Goal: Transaction & Acquisition: Purchase product/service

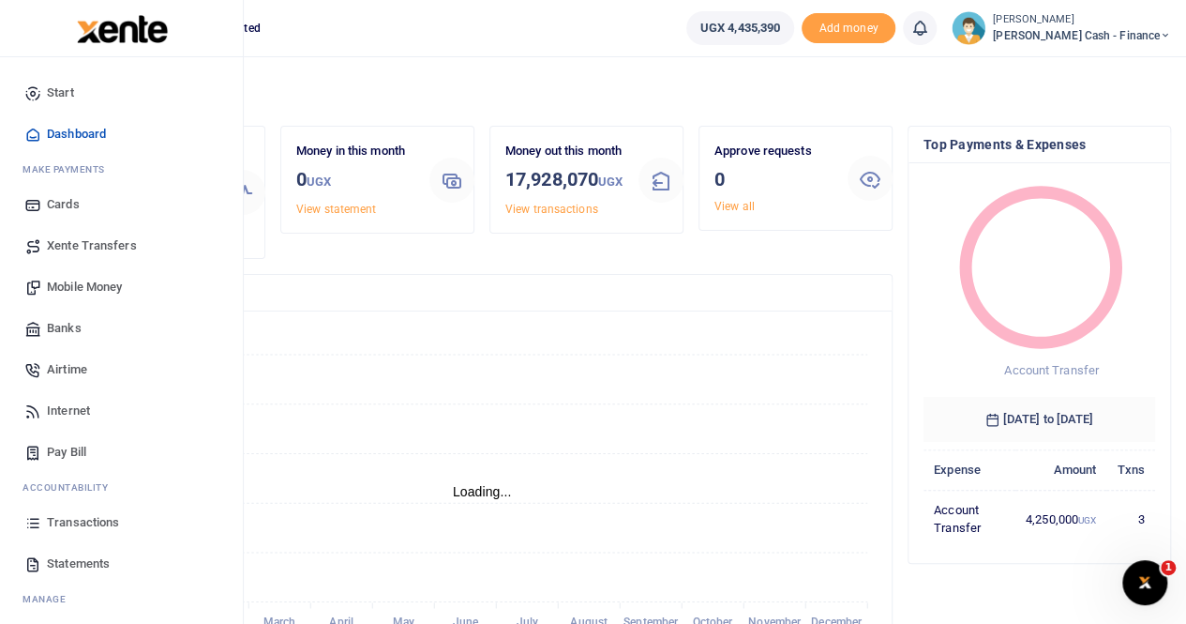
click at [89, 281] on span "Mobile Money" at bounding box center [84, 287] width 75 height 19
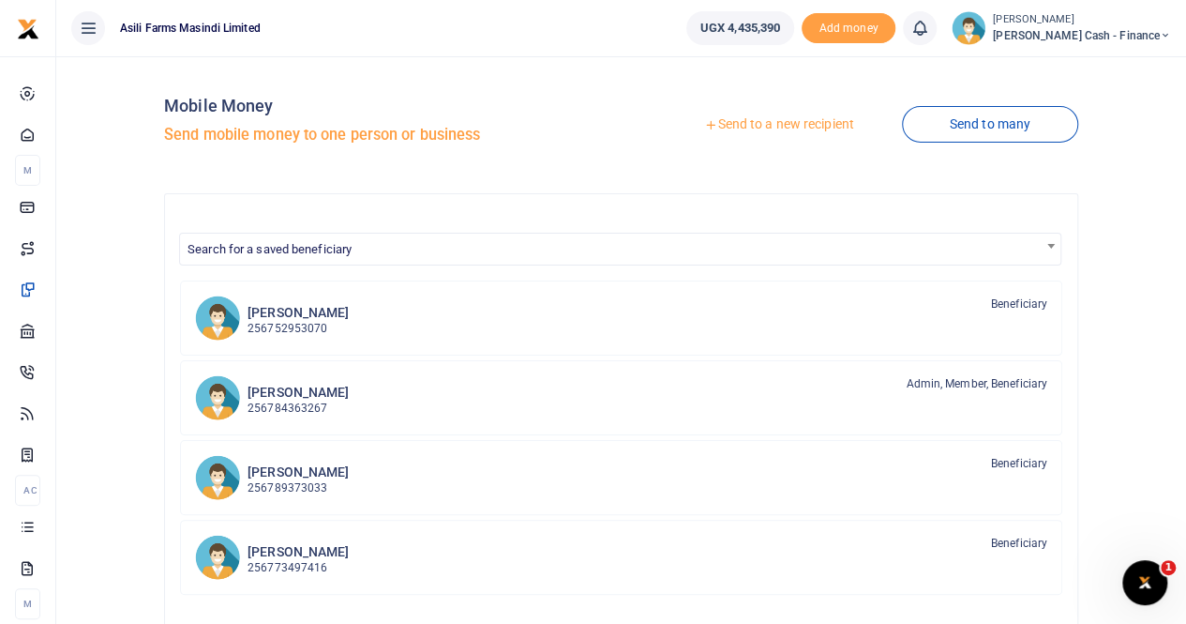
click at [770, 119] on link "Send to a new recipient" at bounding box center [778, 125] width 245 height 34
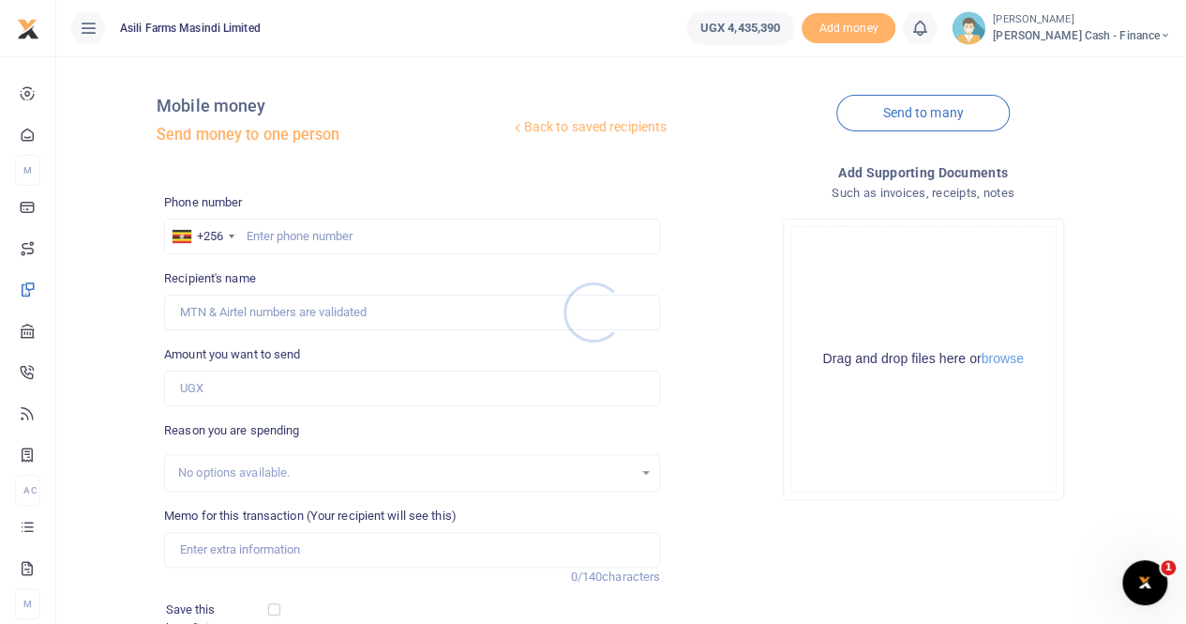
click at [296, 230] on div at bounding box center [593, 312] width 1186 height 624
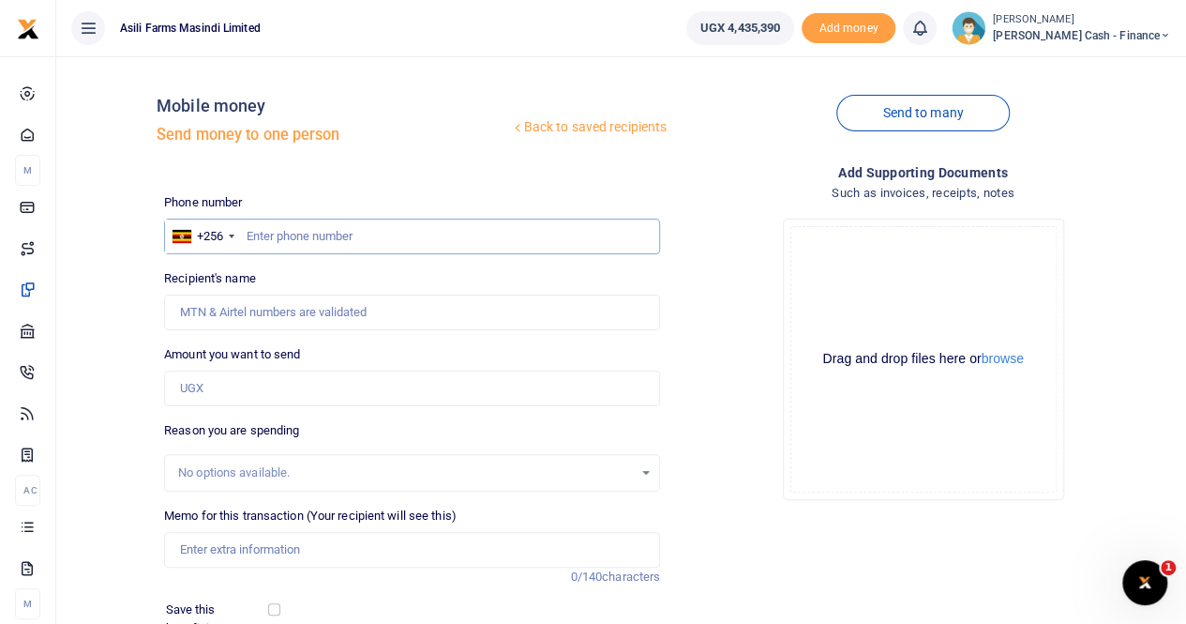
click at [275, 232] on input "text" at bounding box center [412, 236] width 496 height 36
paste input "752426662"
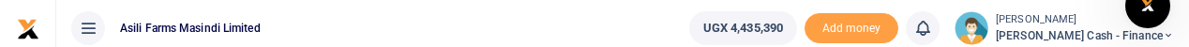
type input "752426662"
type input "Sisye Mubakali"
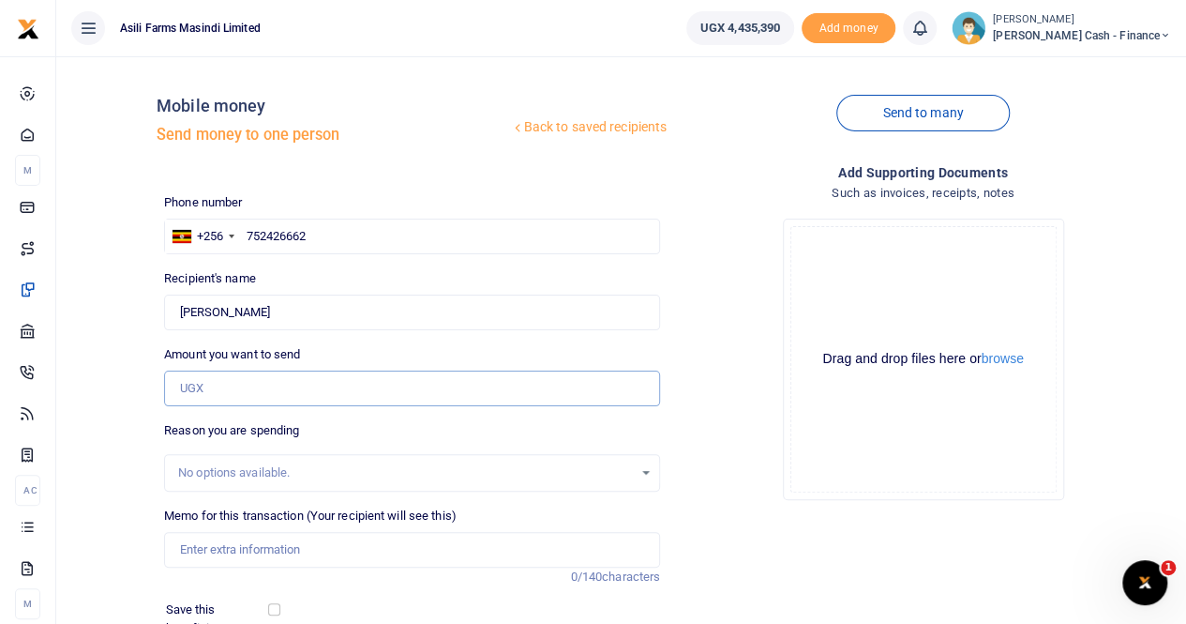
click at [234, 383] on input "Amount you want to send" at bounding box center [412, 388] width 496 height 36
paste input "1,130,000"
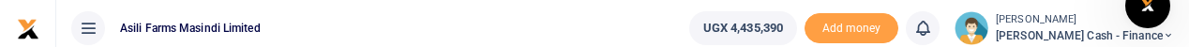
type input "1,130,000"
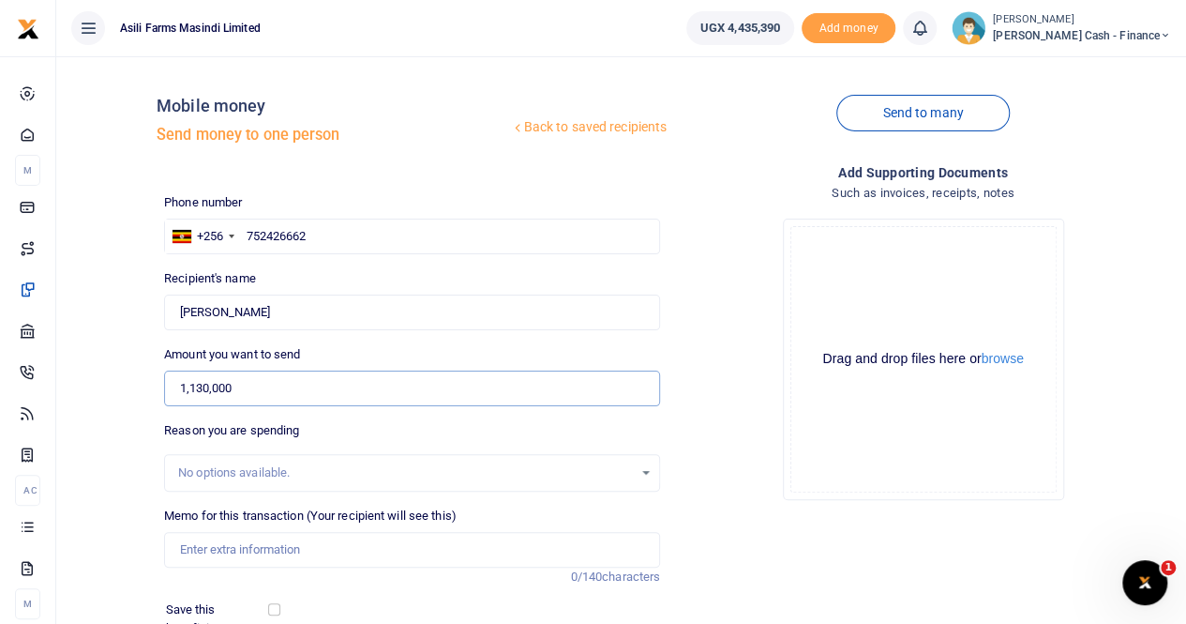
drag, startPoint x: 281, startPoint y: 384, endPoint x: 108, endPoint y: 386, distance: 173.5
click at [108, 386] on div "Back to saved recipients Mobile money Send money to one person Send to many Pho…" at bounding box center [621, 419] width 1115 height 696
paste input "1,110,000"
type input "1,110,000"
click at [254, 534] on input "Memo for this transaction (Your recipient will see this)" at bounding box center [412, 550] width 496 height 36
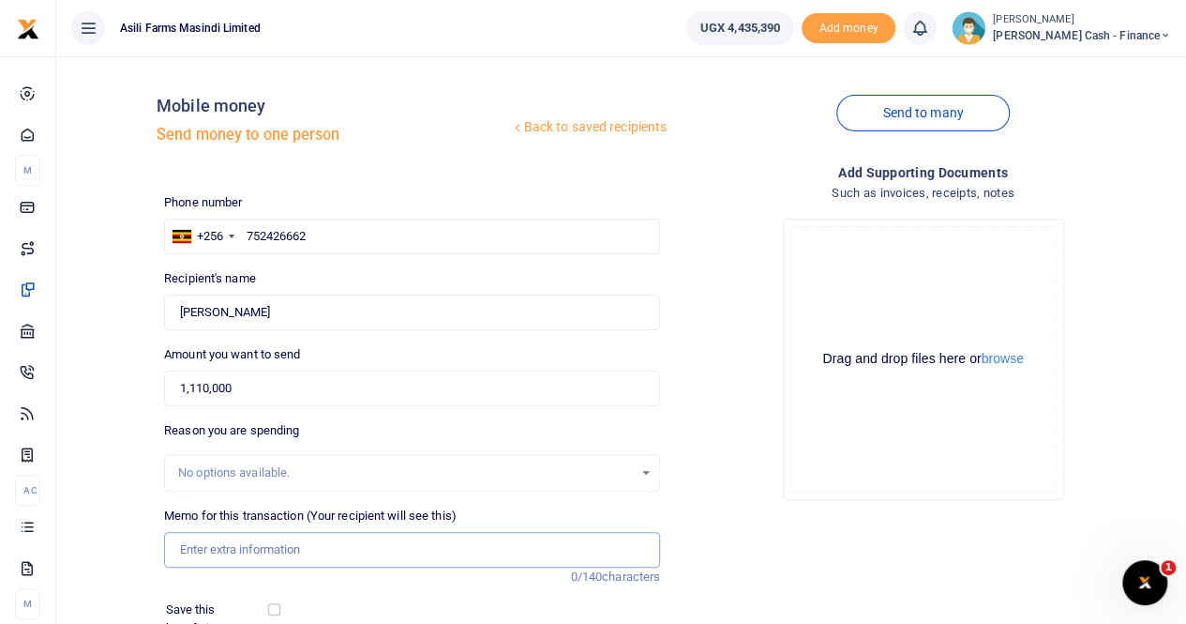
click at [217, 547] on input "Memo for this transaction (Your recipient will see this)" at bounding box center [412, 550] width 496 height 36
drag, startPoint x: 174, startPoint y: 311, endPoint x: 297, endPoint y: 318, distance: 123.0
click at [297, 318] on input "Found" at bounding box center [412, 312] width 496 height 36
click at [272, 556] on input "Payment for" at bounding box center [412, 550] width 496 height 36
paste input "Sisye Mubakali"
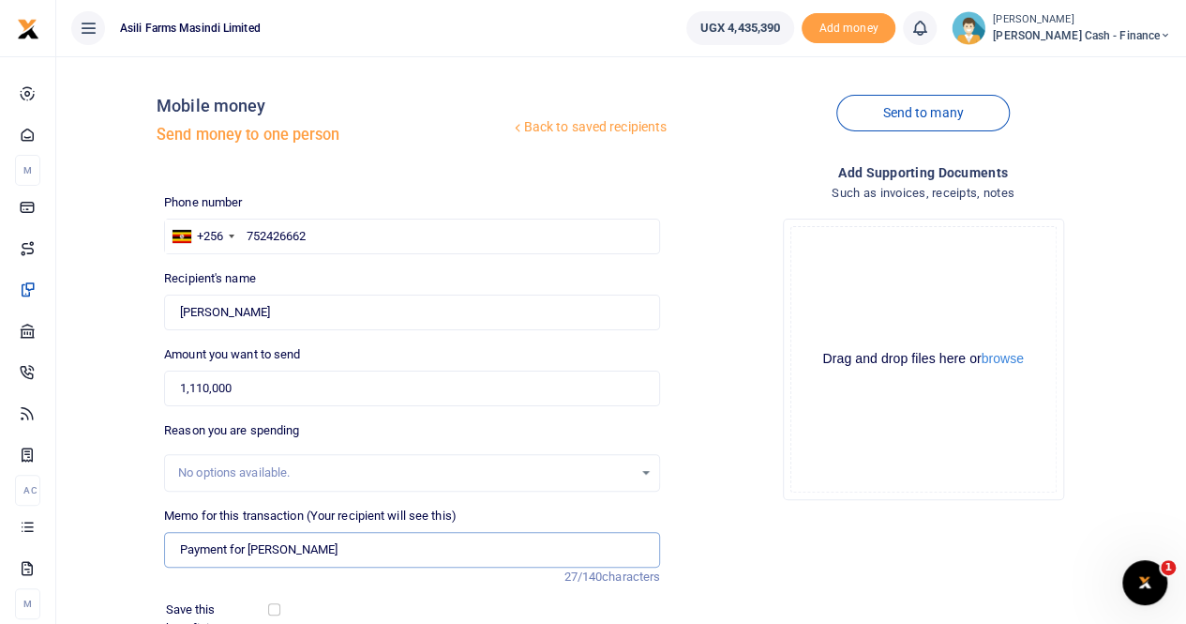
paste input "In kla while on duty"
drag, startPoint x: 331, startPoint y: 546, endPoint x: 356, endPoint y: 555, distance: 27.0
click at [332, 546] on input "Payment for Sisye Mubakali In kla while on duty" at bounding box center [412, 550] width 496 height 36
drag, startPoint x: 330, startPoint y: 549, endPoint x: 343, endPoint y: 548, distance: 13.2
click at [331, 549] on input "Payment for Sisye Mubakali In kla while on duty" at bounding box center [412, 550] width 496 height 36
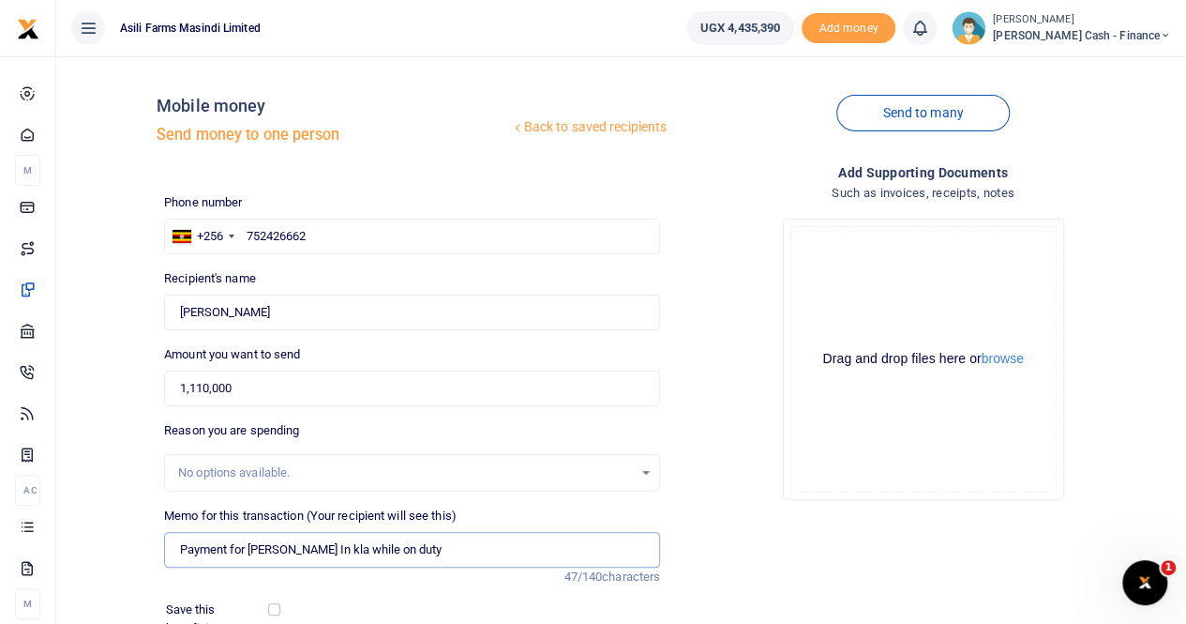
click at [332, 547] on input "Payment for Sisye Mubakali In kla while on duty" at bounding box center [412, 550] width 496 height 36
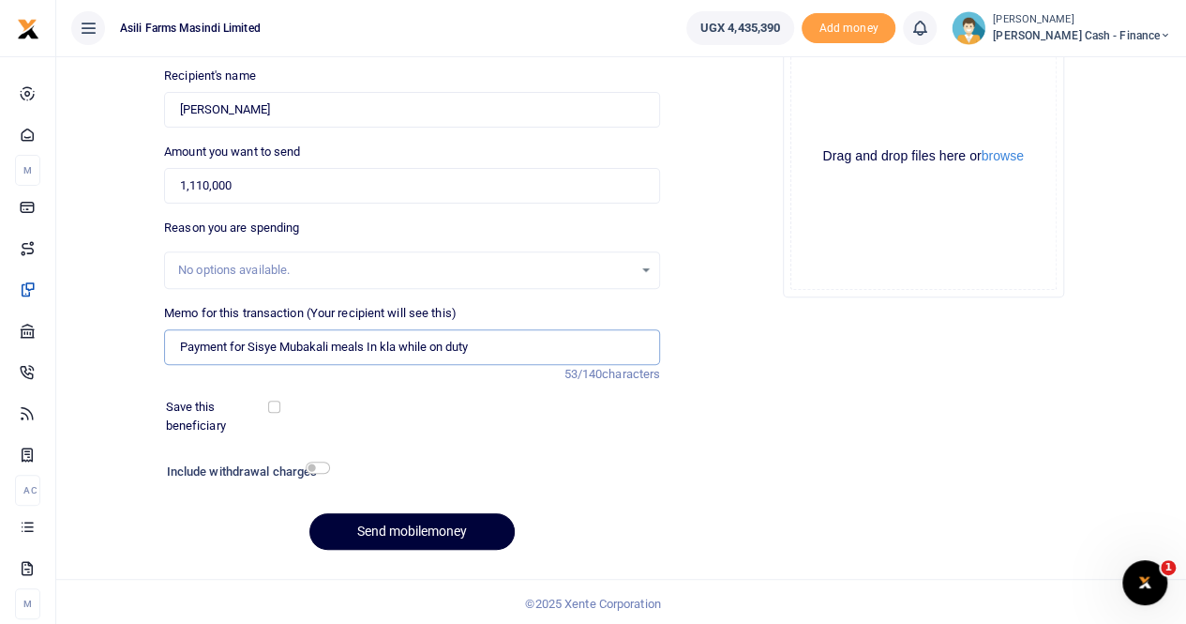
scroll to position [204, 0]
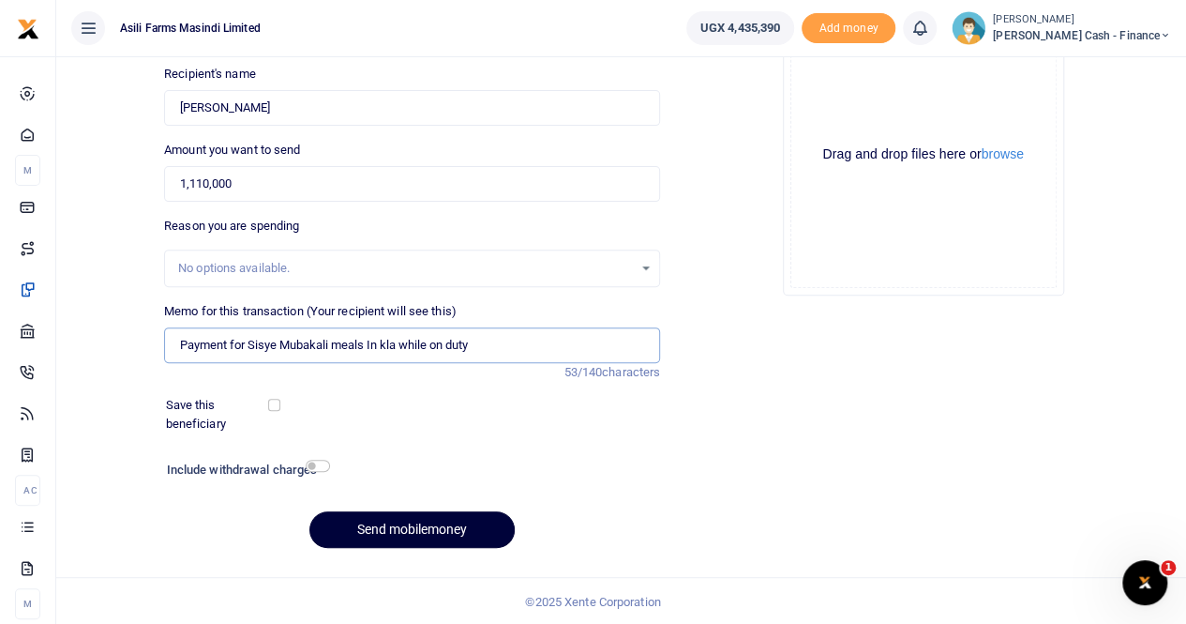
type input "Payment for Sisye Mubakali meals In kla while on duty"
click at [438, 530] on button "Send mobilemoney" at bounding box center [411, 529] width 205 height 37
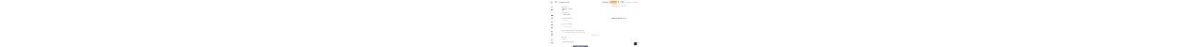
scroll to position [0, 0]
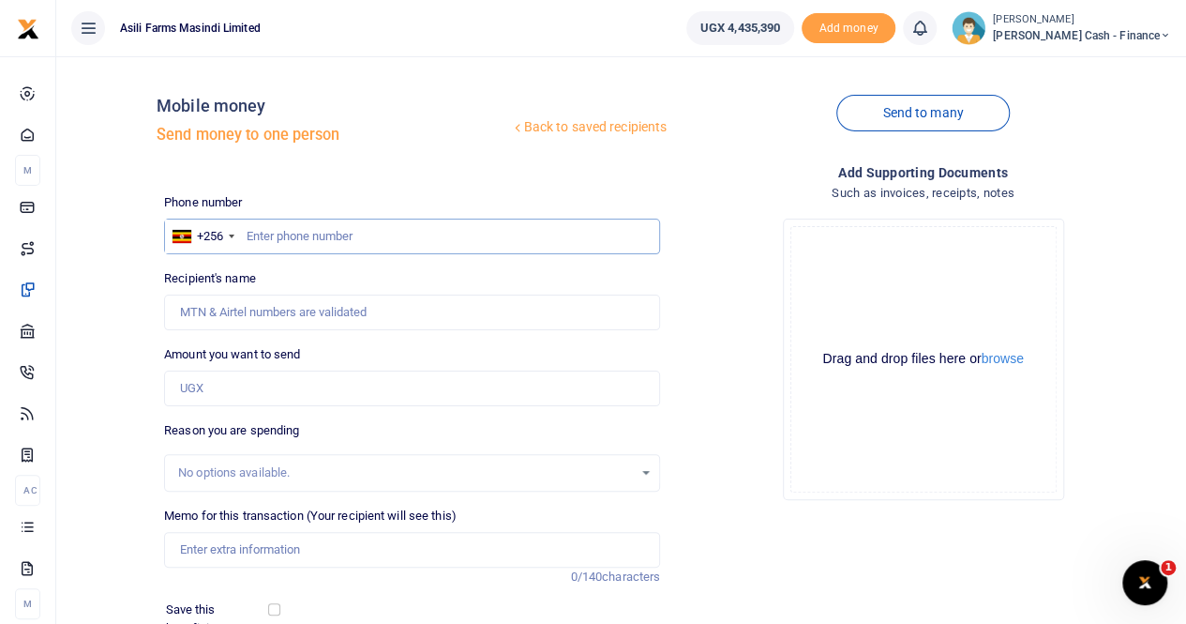
click at [263, 46] on input "text" at bounding box center [412, 236] width 496 height 36
